Goal: Check status: Check status

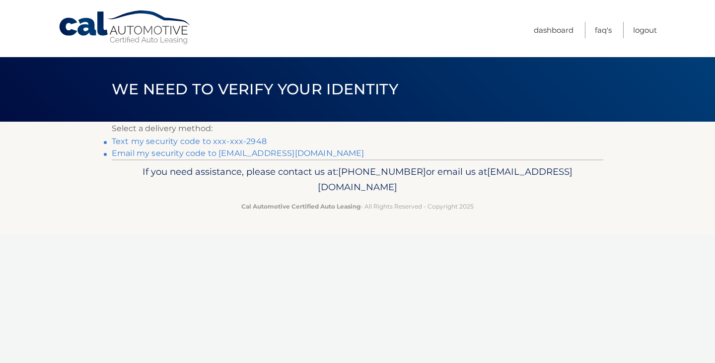
click at [249, 136] on link "Text my security code to xxx-xxx-2948" at bounding box center [189, 140] width 155 height 9
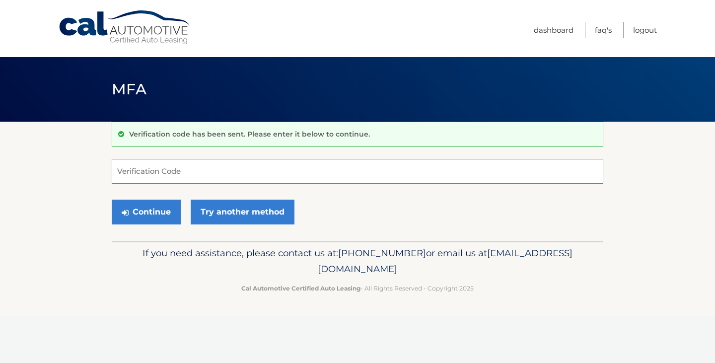
click at [296, 173] on input "Verification Code" at bounding box center [357, 171] width 491 height 25
type input "113517"
click at [112, 199] on button "Continue" at bounding box center [146, 211] width 69 height 25
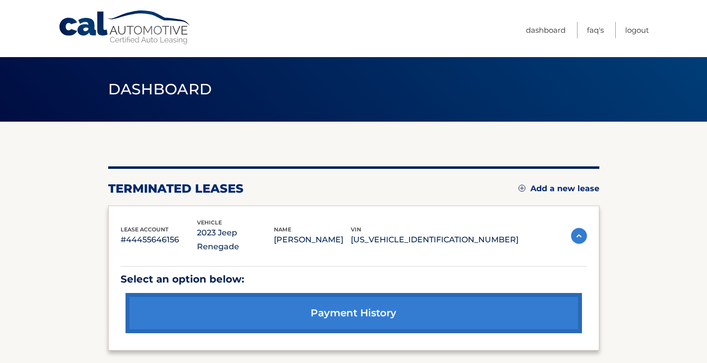
click at [413, 300] on link "payment history" at bounding box center [354, 313] width 457 height 40
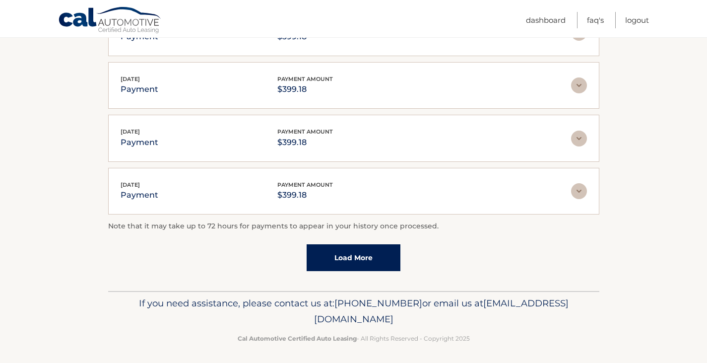
scroll to position [288, 0]
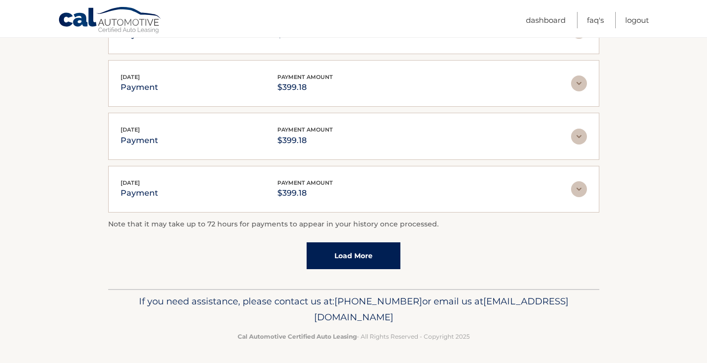
click at [340, 257] on link "Load More" at bounding box center [354, 255] width 94 height 27
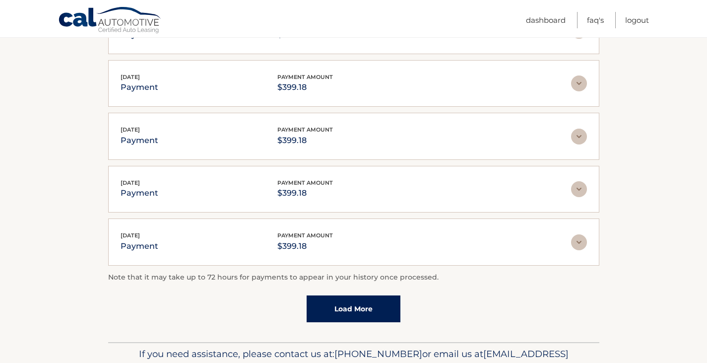
click at [359, 313] on link "Load More" at bounding box center [354, 308] width 94 height 27
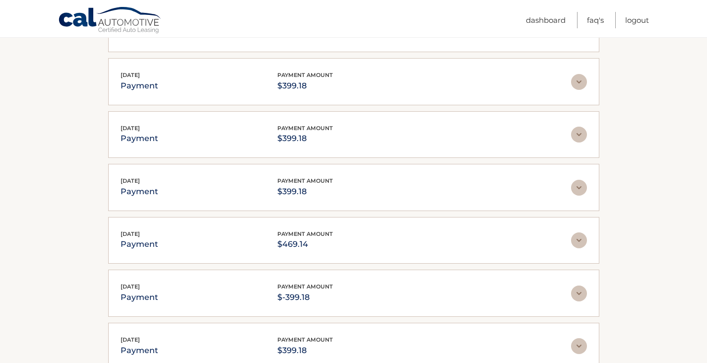
scroll to position [603, 0]
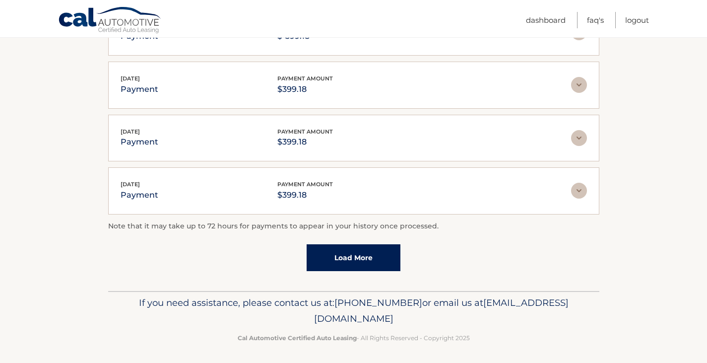
click at [347, 244] on link "Load More" at bounding box center [354, 257] width 94 height 27
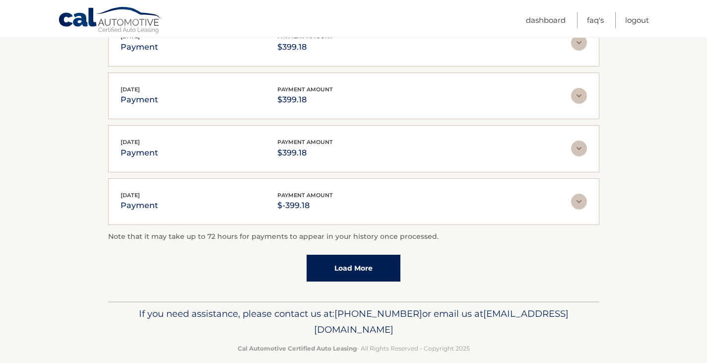
scroll to position [866, 0]
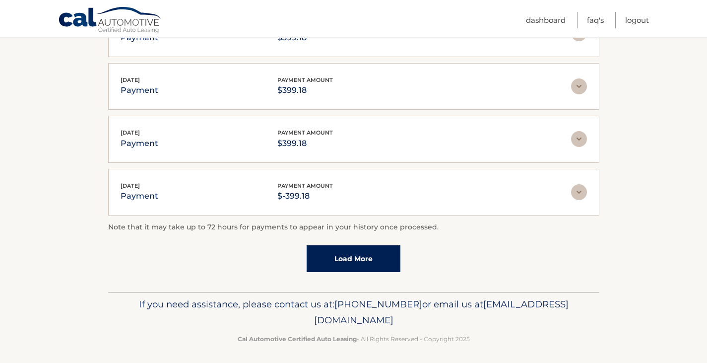
click at [343, 249] on link "Load More" at bounding box center [354, 258] width 94 height 27
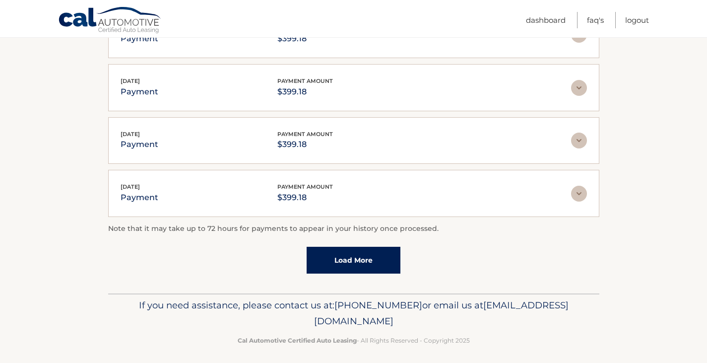
click at [342, 251] on link "Load More" at bounding box center [354, 260] width 94 height 27
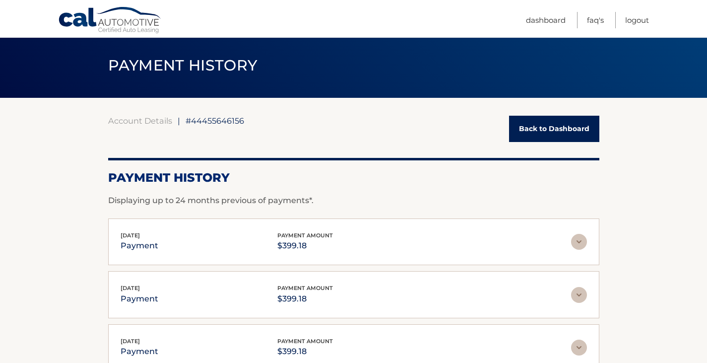
scroll to position [23, 0]
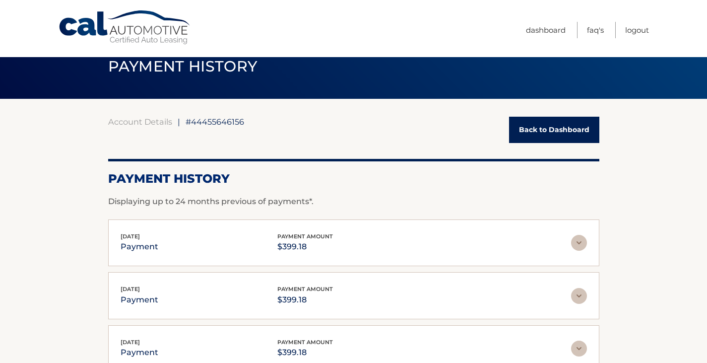
click at [547, 134] on link "Back to Dashboard" at bounding box center [554, 130] width 90 height 26
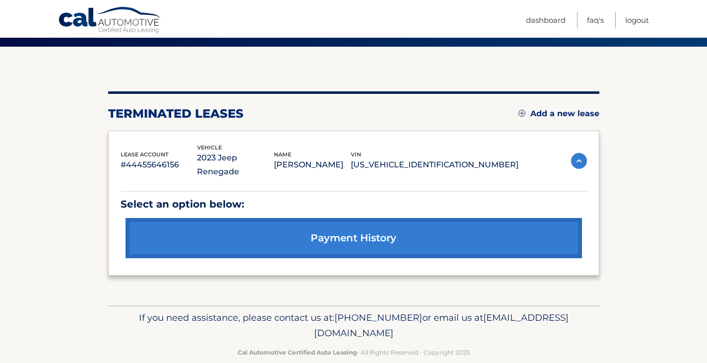
scroll to position [78, 0]
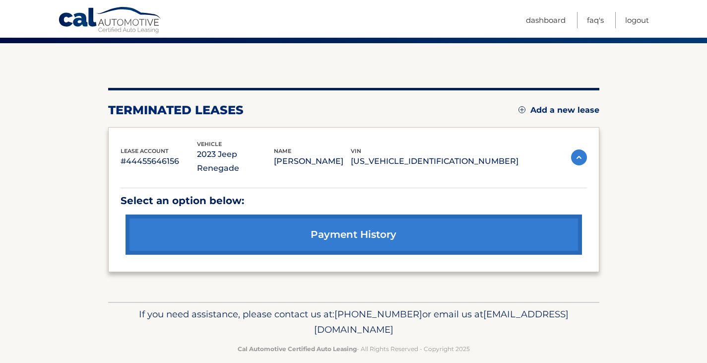
click at [579, 155] on img at bounding box center [579, 157] width 16 height 16
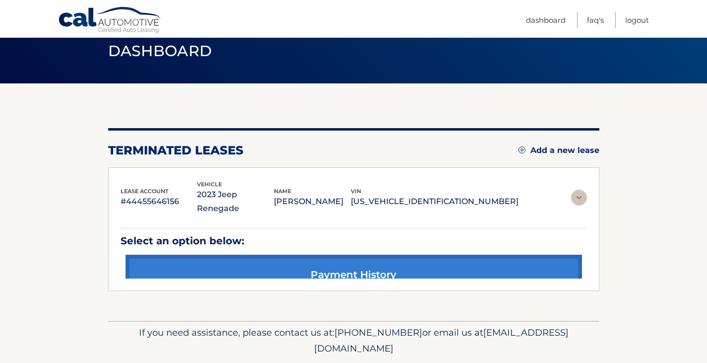
scroll to position [0, 0]
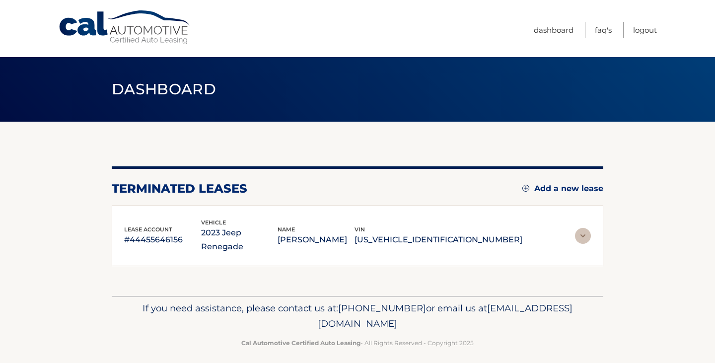
click at [579, 228] on img at bounding box center [583, 236] width 16 height 16
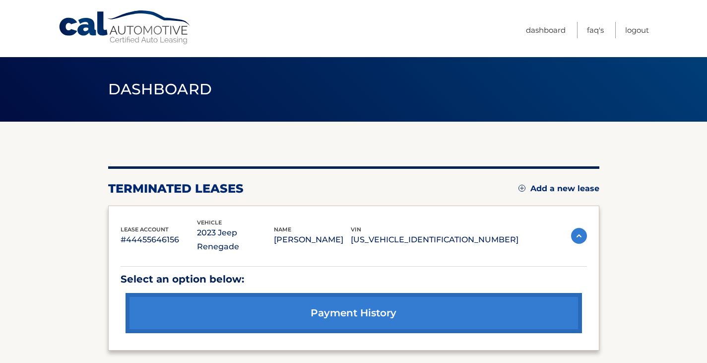
click at [157, 233] on p "#44455646156" at bounding box center [159, 240] width 77 height 14
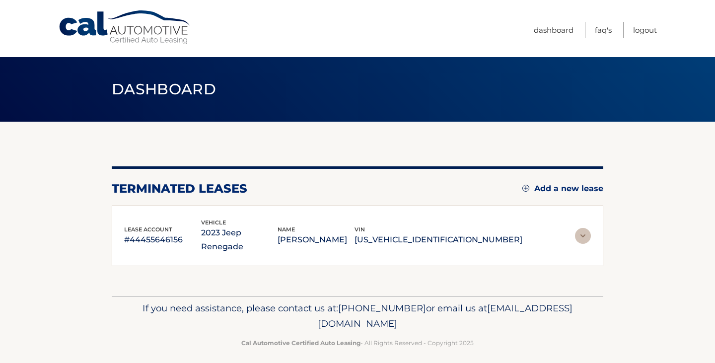
click at [226, 225] on span "vehicle" at bounding box center [213, 222] width 25 height 7
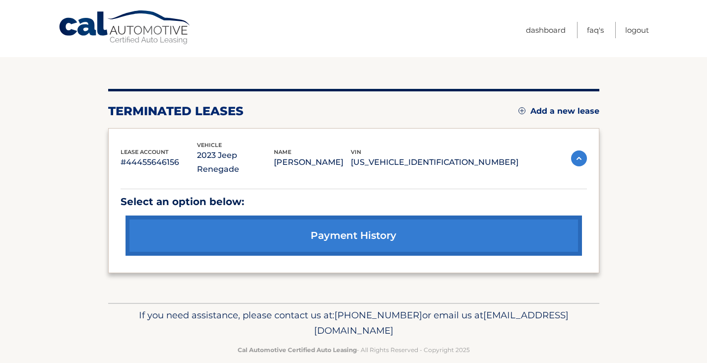
scroll to position [78, 0]
